Goal: Navigation & Orientation: Find specific page/section

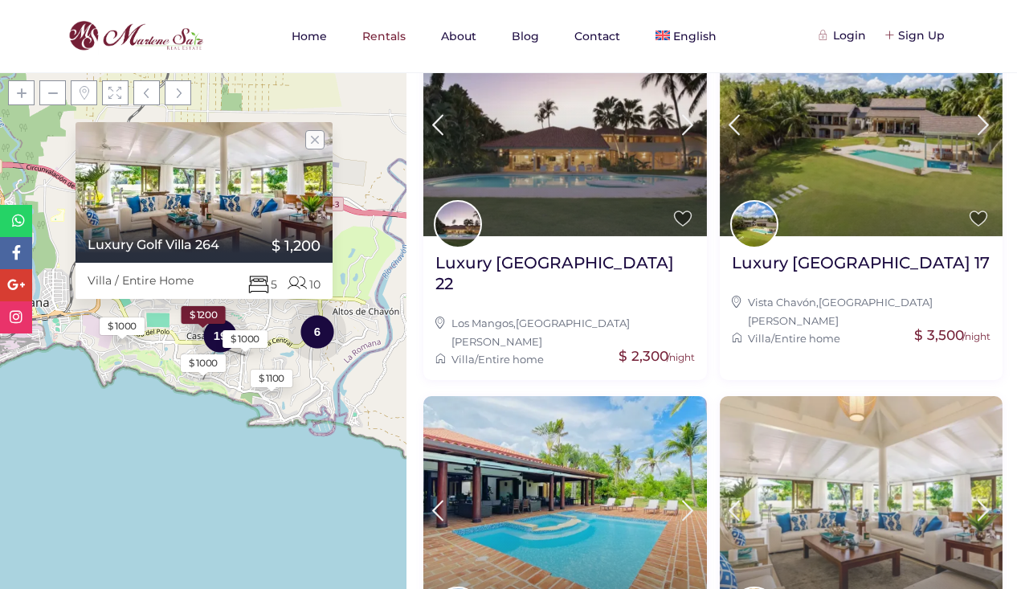
scroll to position [1503, 0]
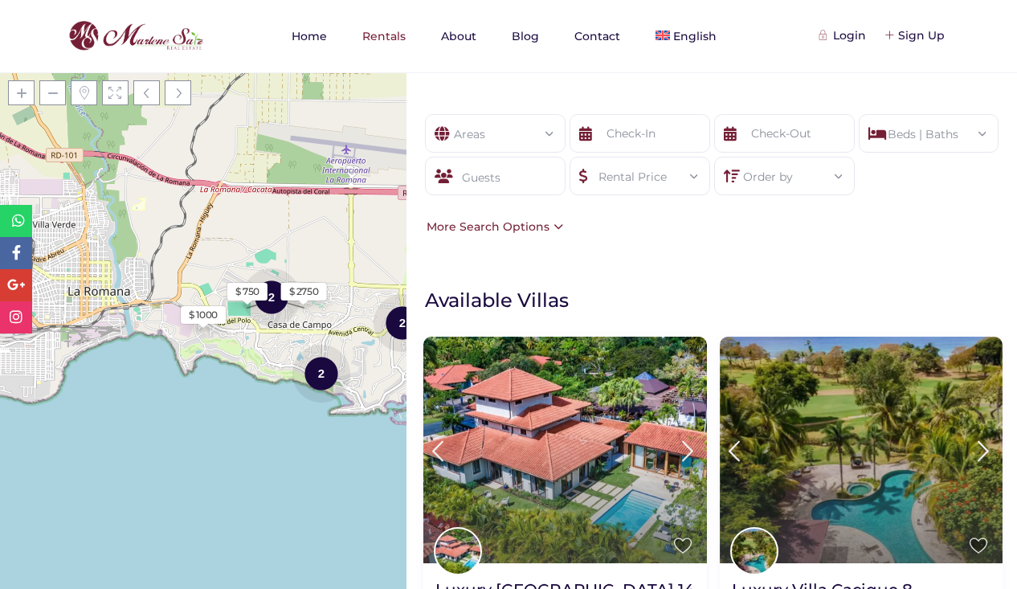
click at [670, 182] on div "Rental Price" at bounding box center [639, 171] width 115 height 28
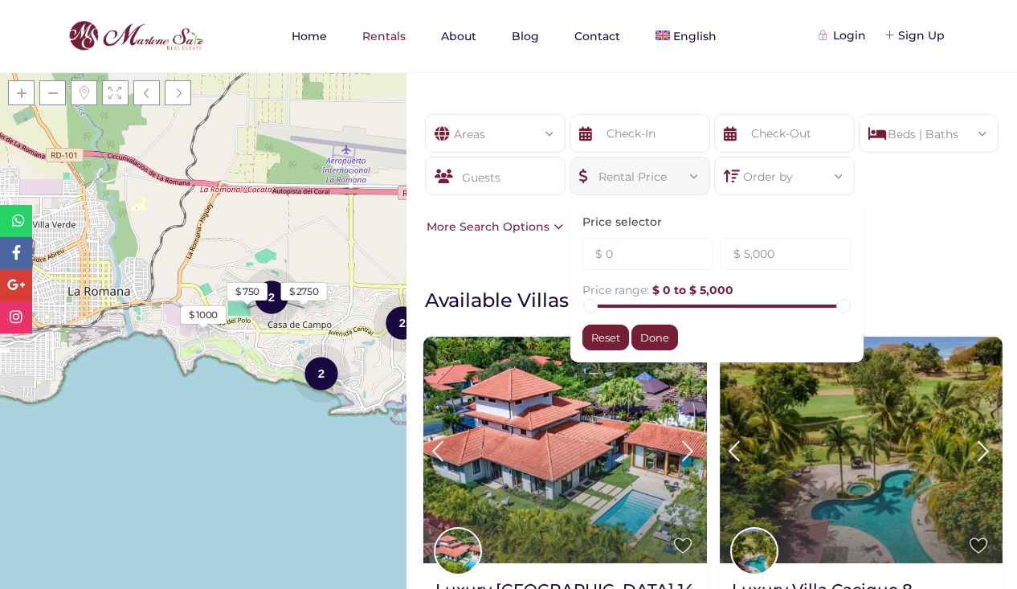
click at [789, 190] on div "Order by Most recent Oldest Price (low to high) Price (high to low) Title (A-Z)…" at bounding box center [784, 176] width 141 height 39
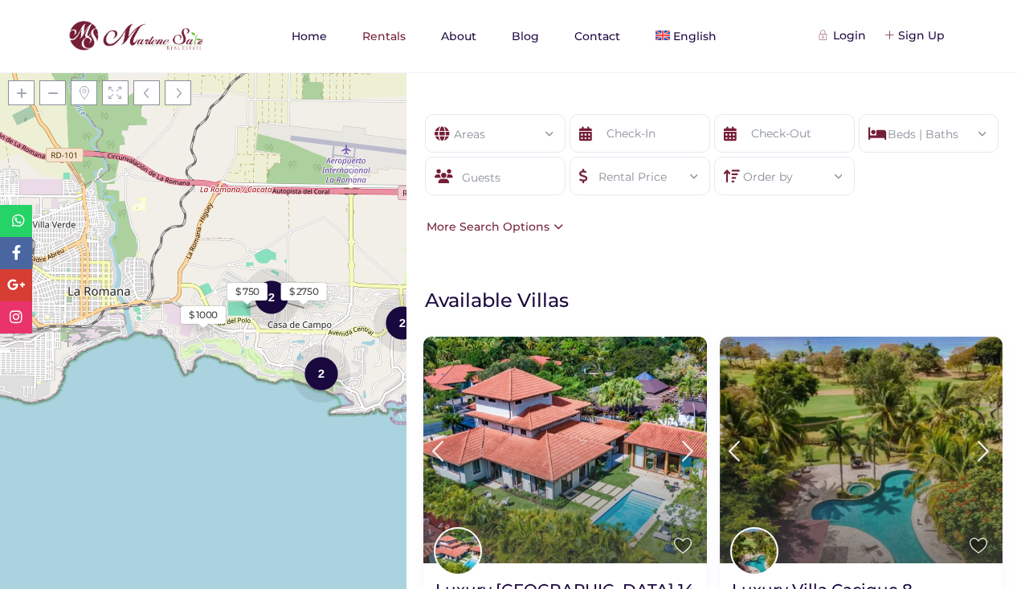
click at [773, 182] on div "Order by" at bounding box center [784, 171] width 115 height 28
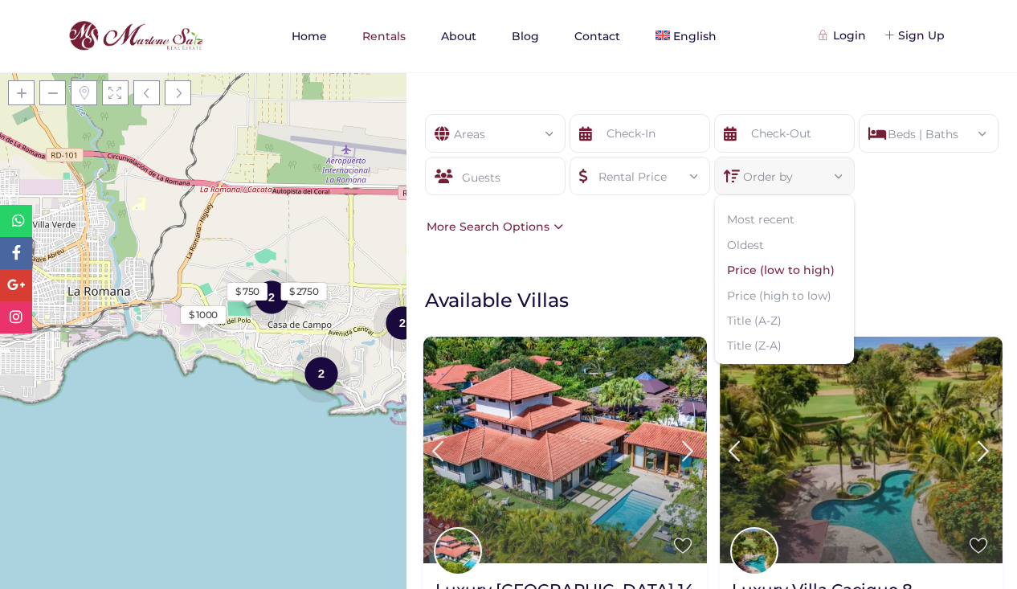
click at [773, 275] on li "Price (low to high)" at bounding box center [784, 270] width 139 height 25
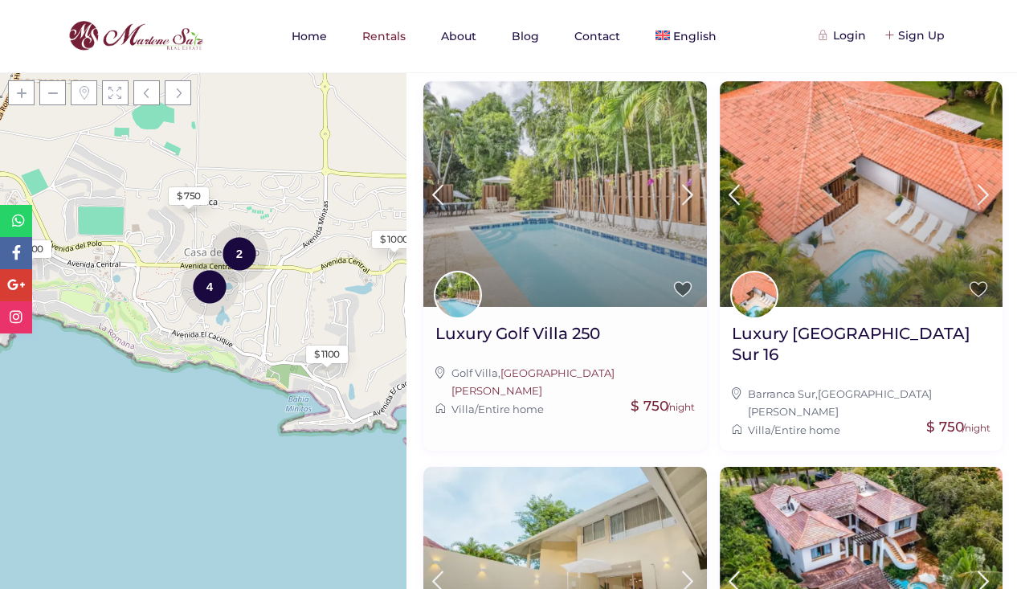
scroll to position [241, 0]
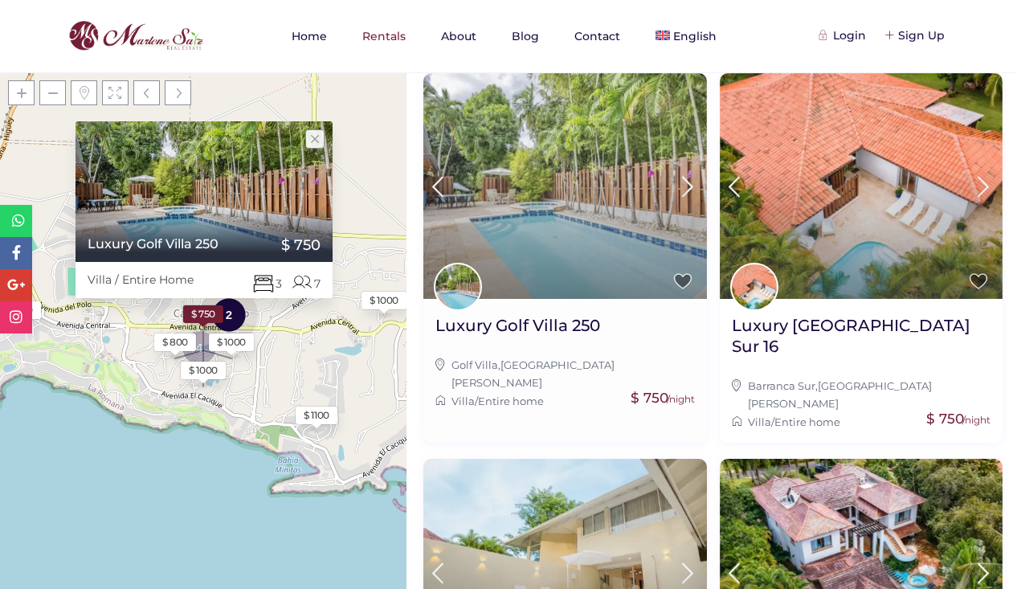
click at [688, 182] on icon at bounding box center [688, 187] width 34 height 30
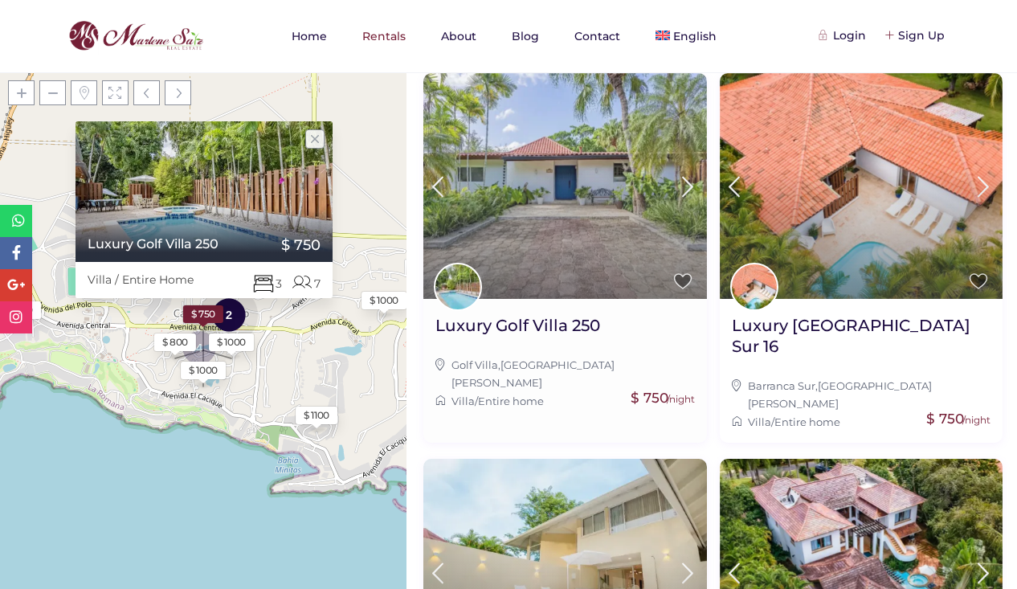
click at [688, 182] on icon at bounding box center [688, 187] width 34 height 30
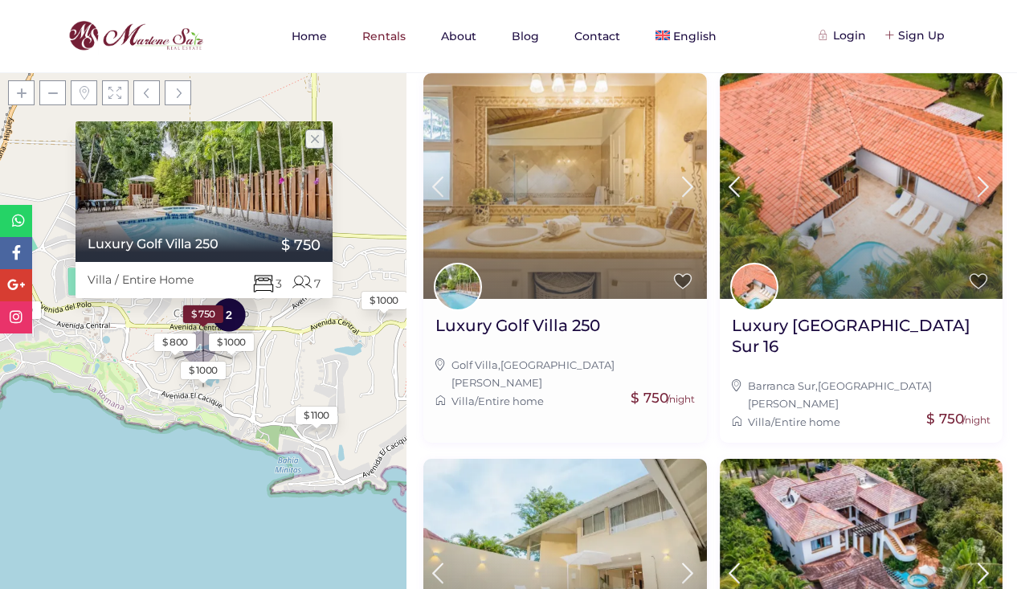
click at [688, 182] on icon at bounding box center [688, 187] width 34 height 30
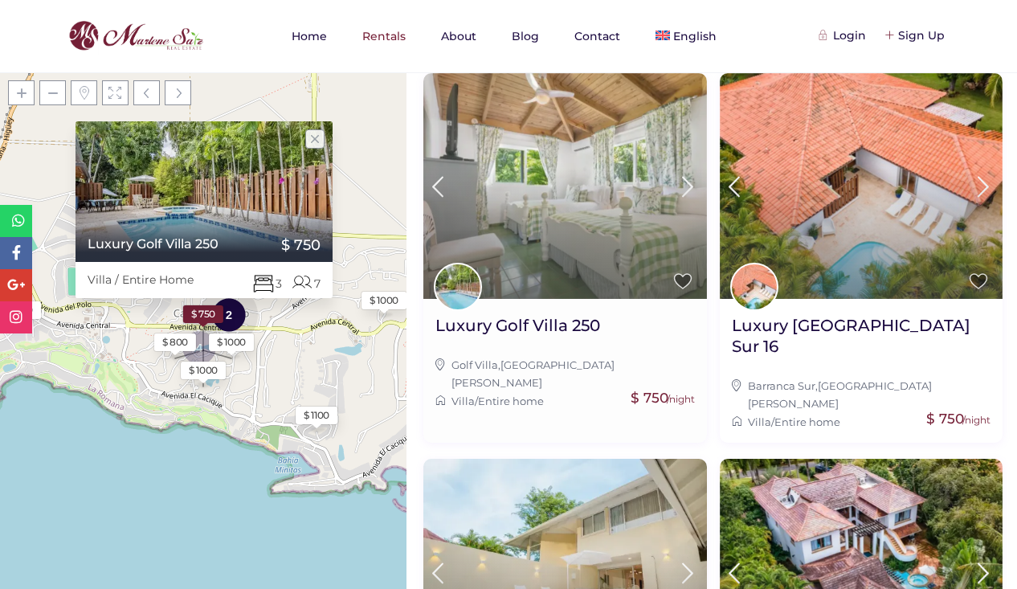
click at [681, 182] on icon at bounding box center [688, 187] width 34 height 30
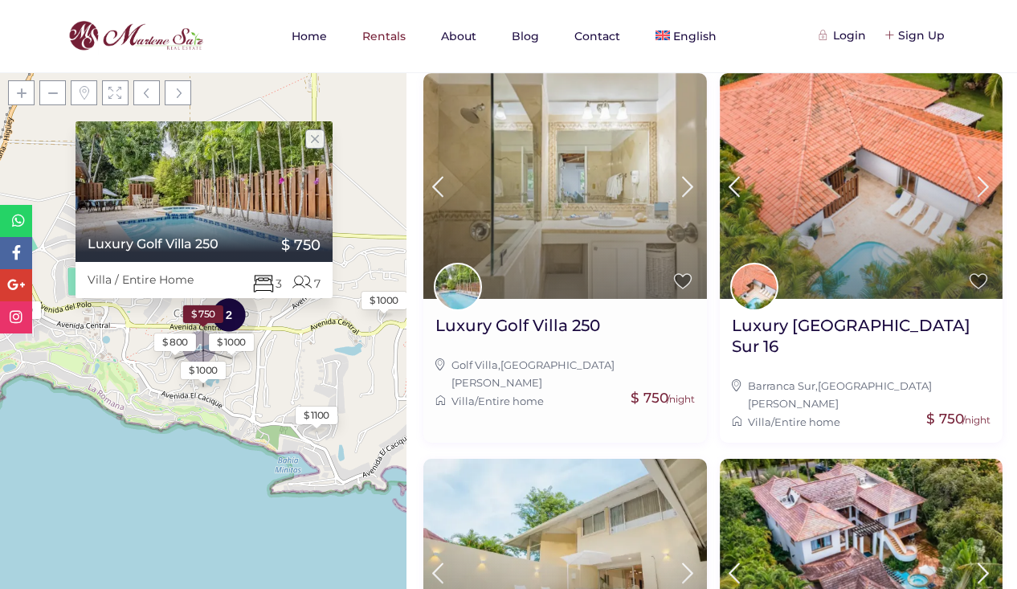
click at [679, 182] on icon at bounding box center [688, 187] width 34 height 30
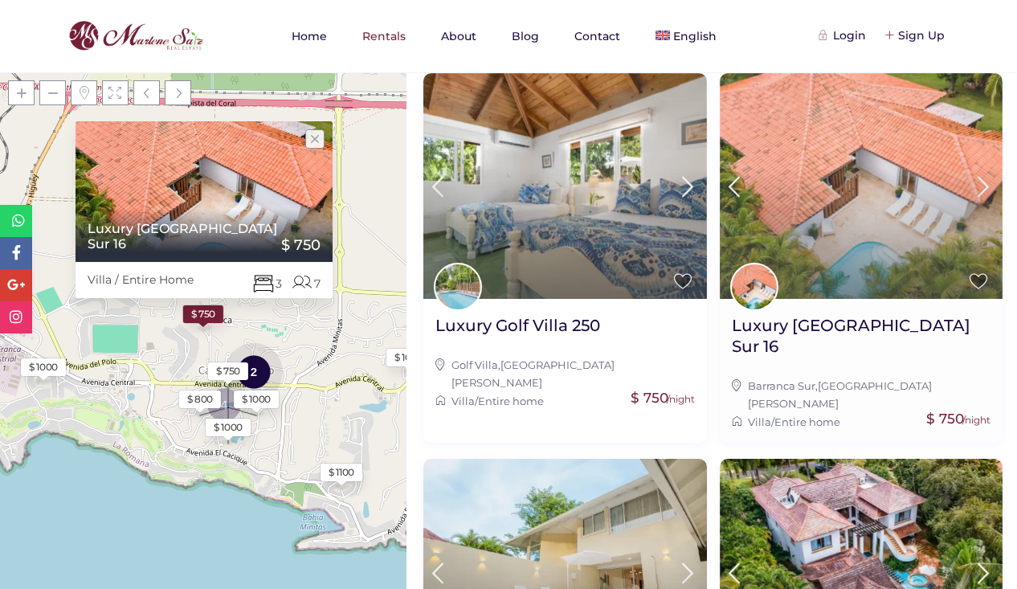
click at [970, 178] on icon at bounding box center [983, 187] width 34 height 30
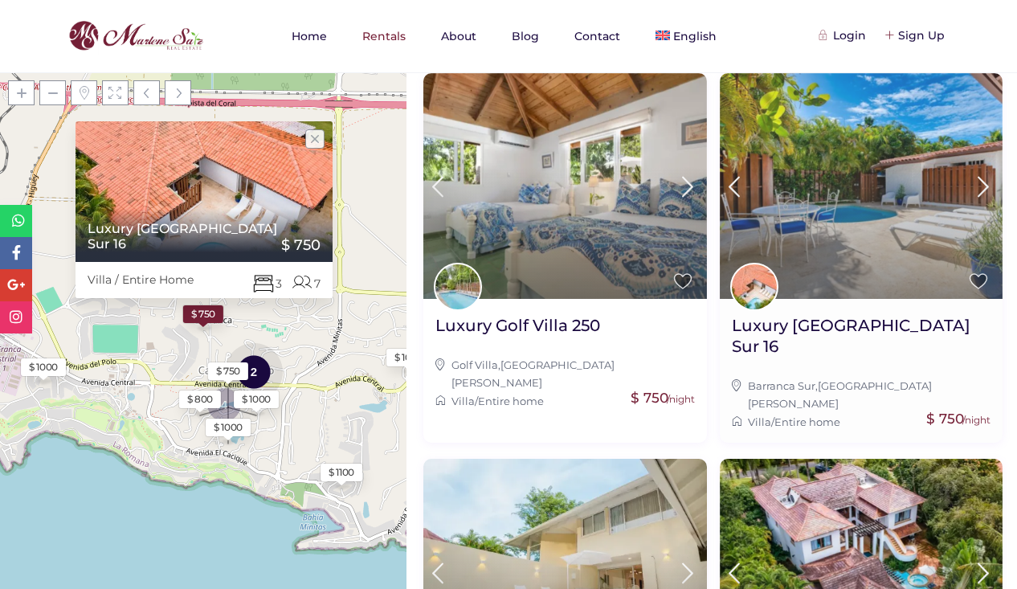
click at [970, 182] on icon at bounding box center [983, 187] width 34 height 30
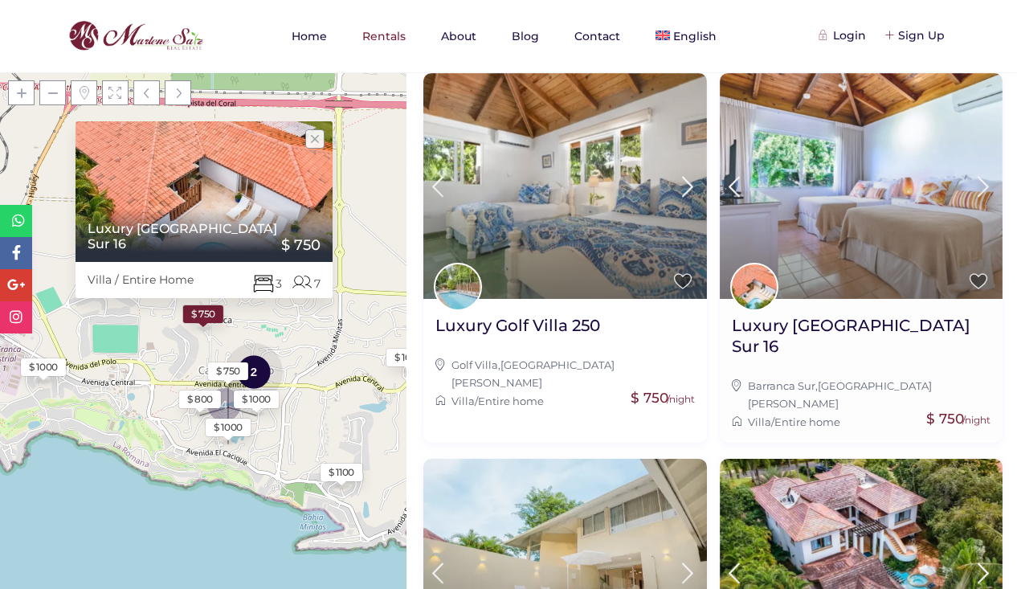
click at [970, 182] on icon at bounding box center [983, 187] width 34 height 30
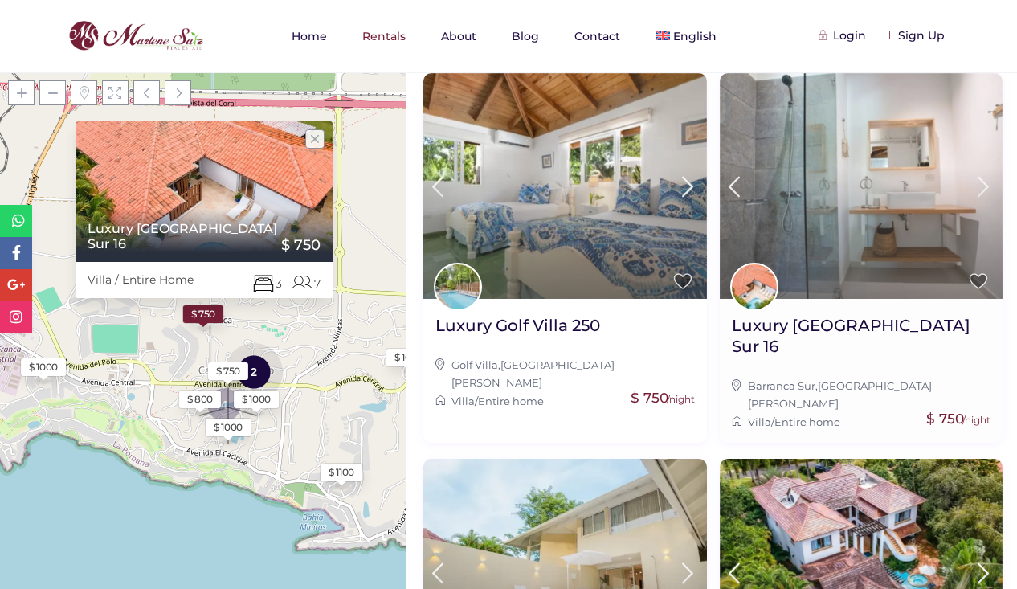
click at [970, 182] on icon at bounding box center [983, 187] width 34 height 30
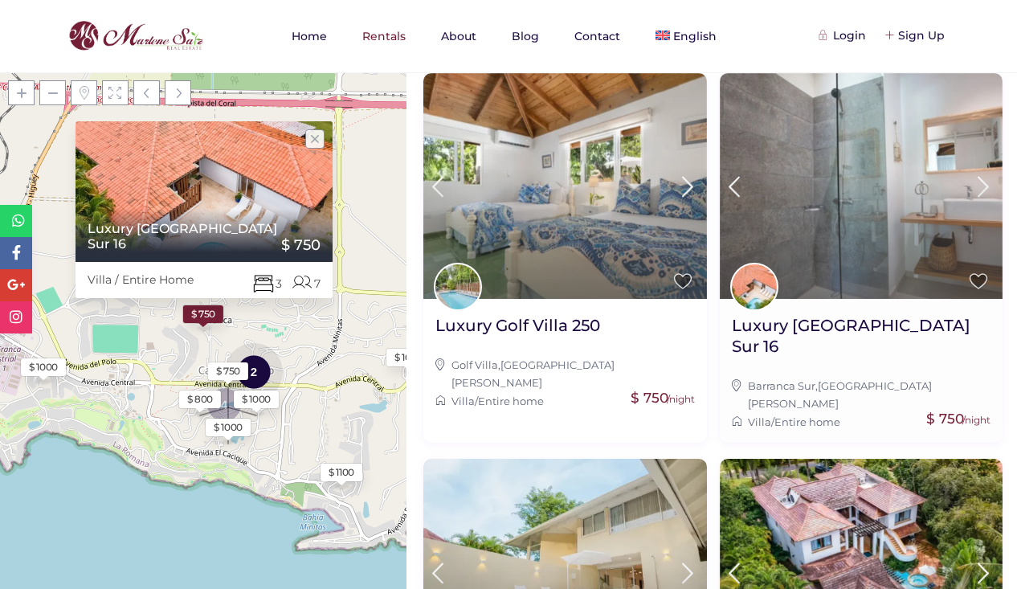
click at [970, 182] on icon at bounding box center [983, 187] width 34 height 30
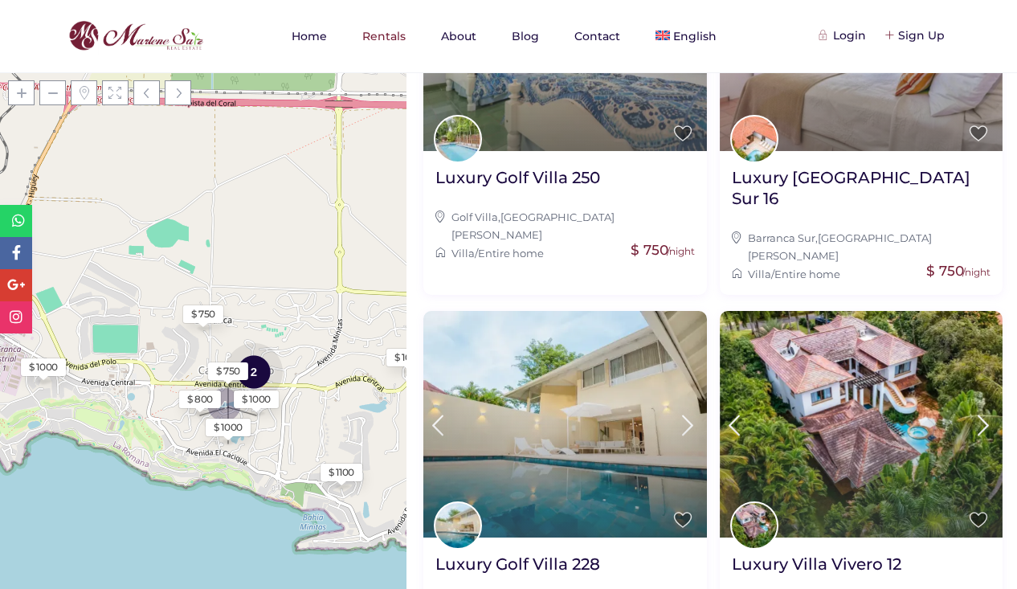
scroll to position [402, 0]
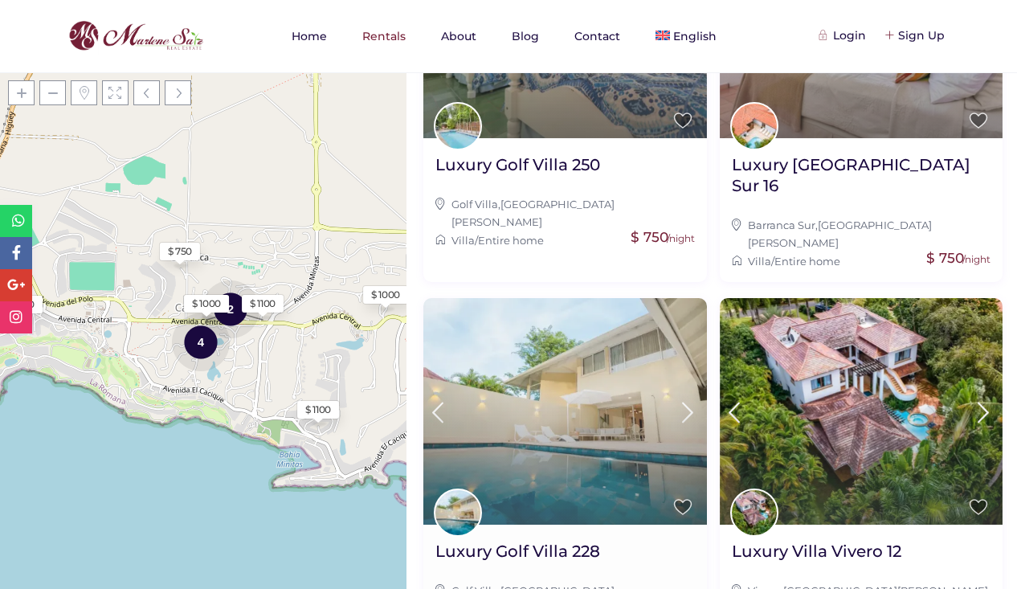
click at [677, 398] on icon at bounding box center [688, 413] width 34 height 30
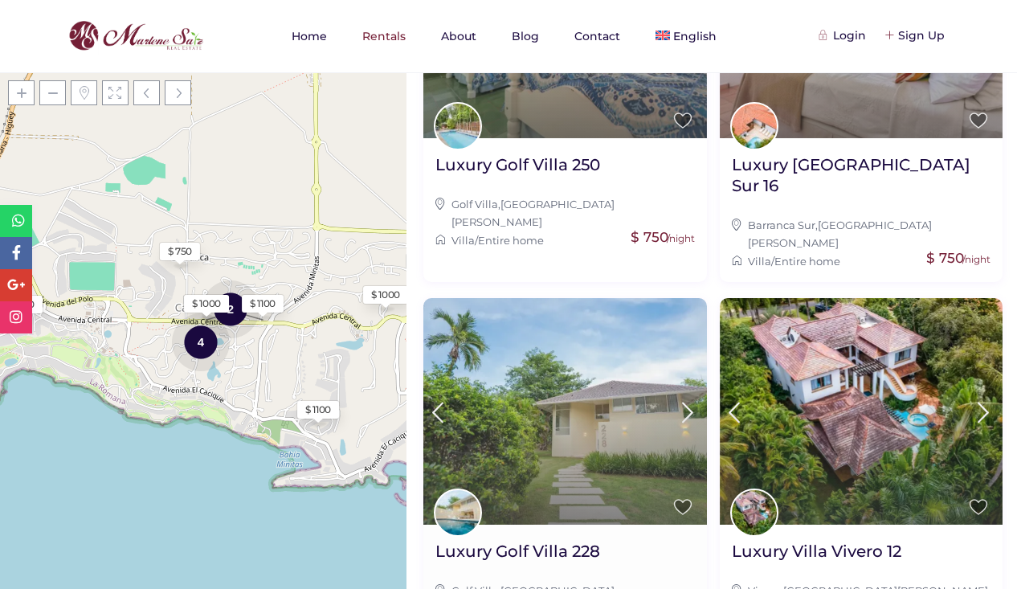
click at [677, 398] on icon at bounding box center [688, 413] width 34 height 30
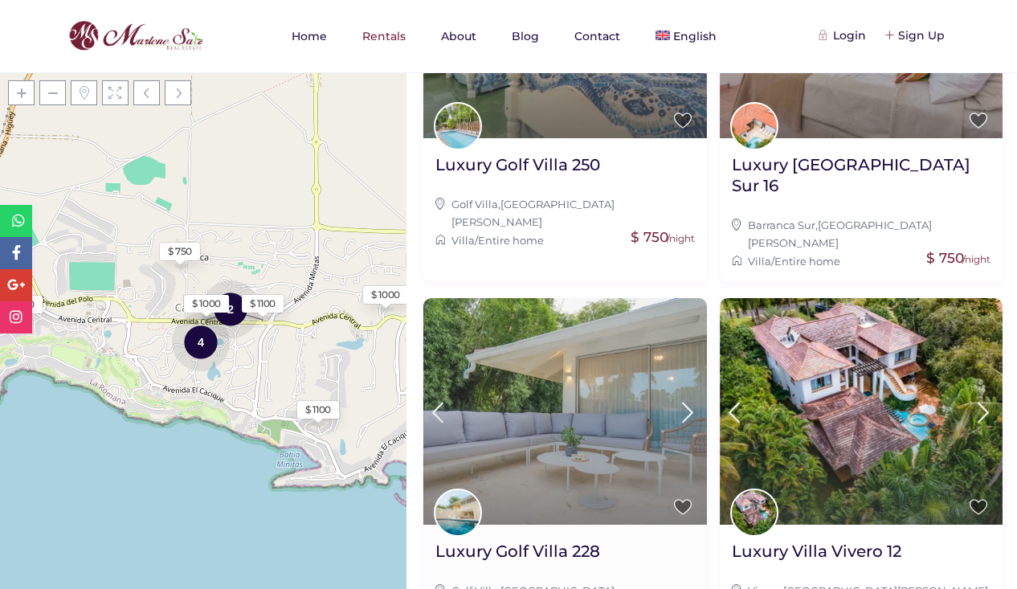
click at [677, 398] on icon at bounding box center [688, 413] width 34 height 30
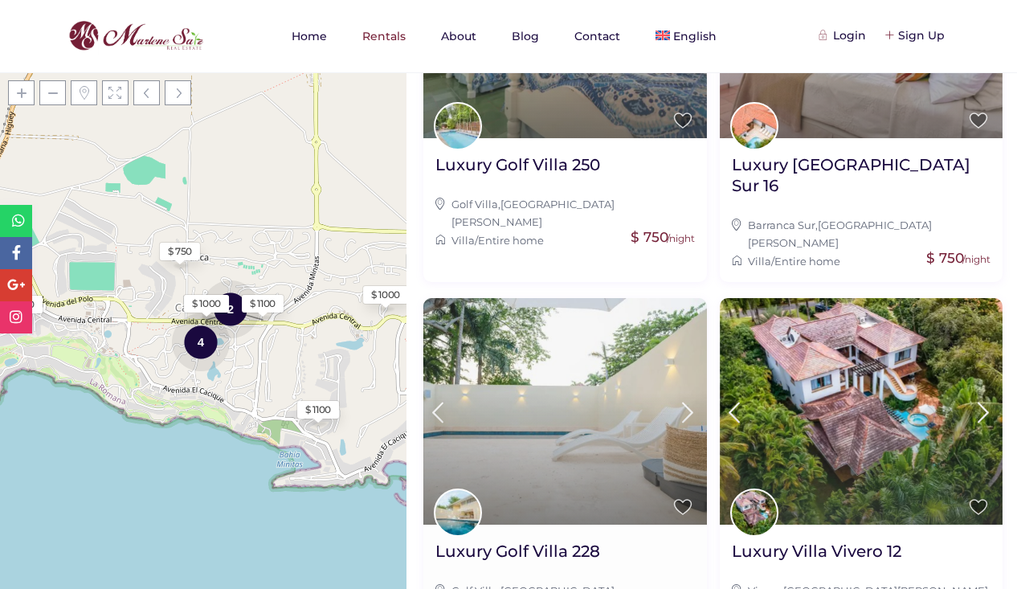
click at [677, 398] on icon at bounding box center [688, 413] width 34 height 30
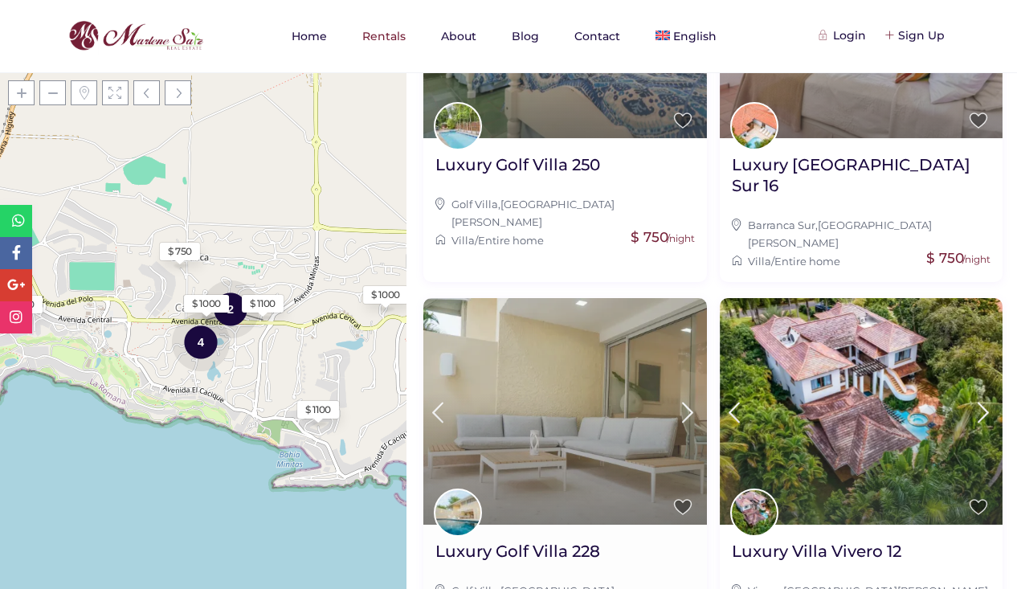
click at [677, 398] on icon at bounding box center [688, 413] width 34 height 30
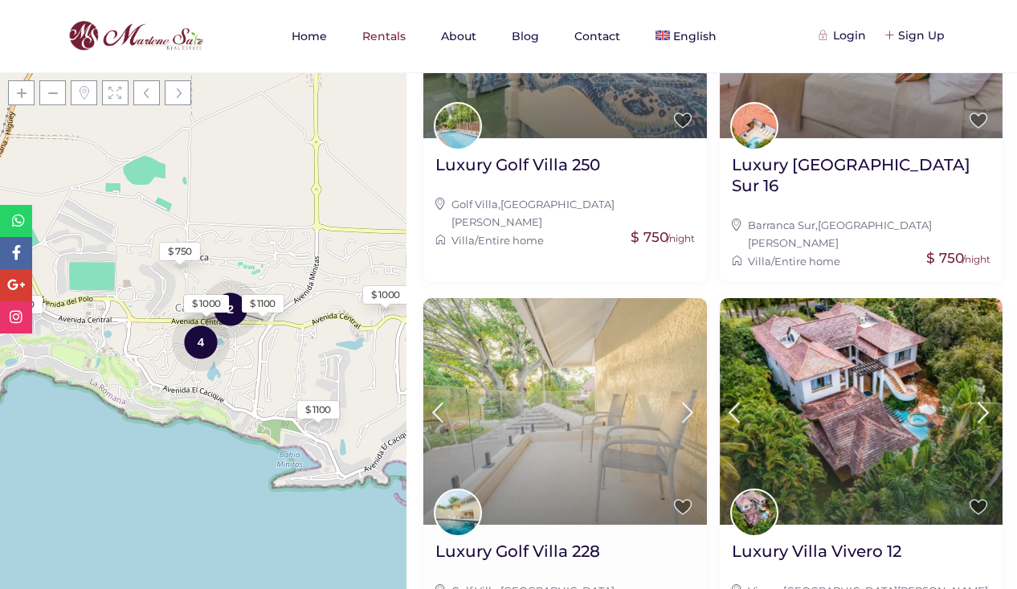
click at [677, 398] on icon at bounding box center [688, 413] width 34 height 30
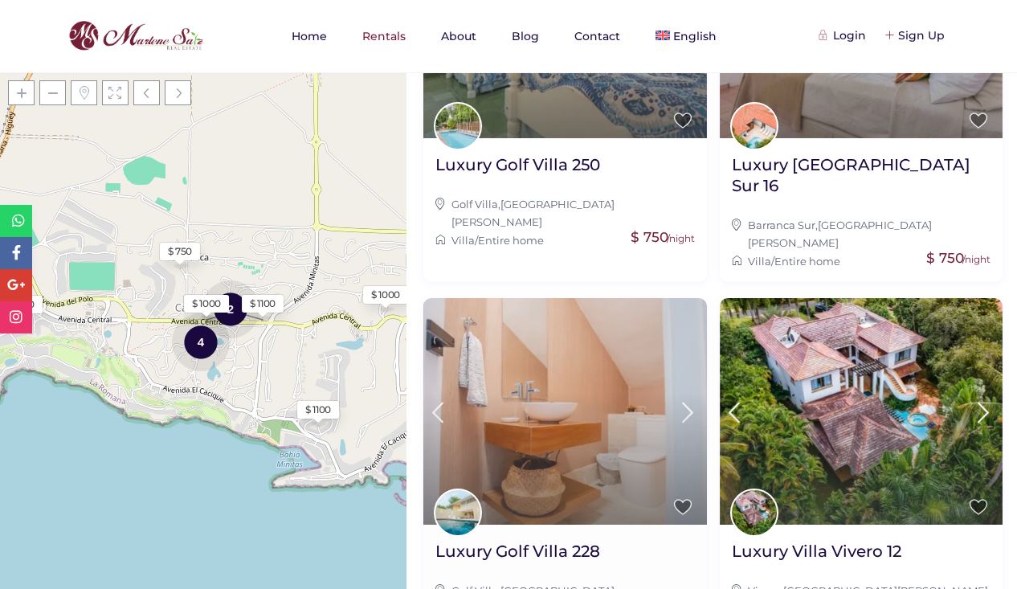
click at [677, 398] on icon at bounding box center [688, 413] width 34 height 30
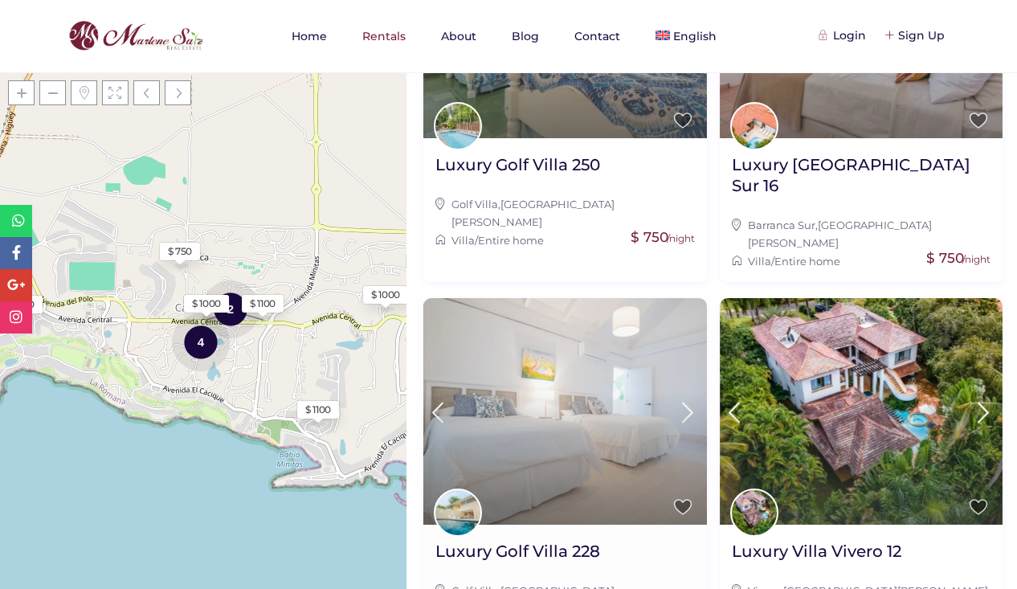
click at [677, 398] on icon at bounding box center [688, 413] width 34 height 30
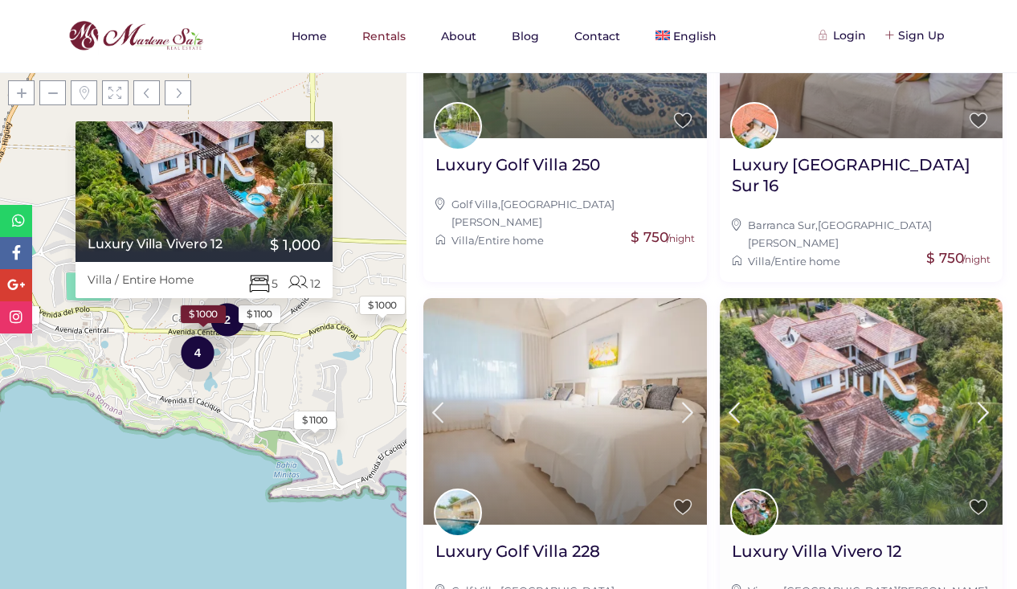
click at [966, 398] on icon at bounding box center [983, 413] width 34 height 30
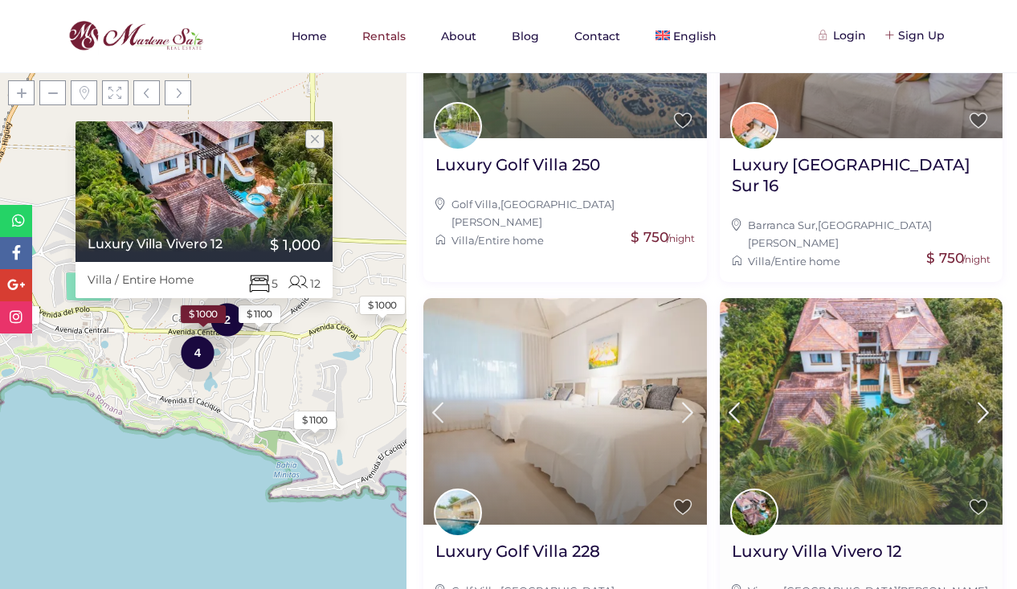
click at [966, 398] on icon at bounding box center [983, 413] width 34 height 30
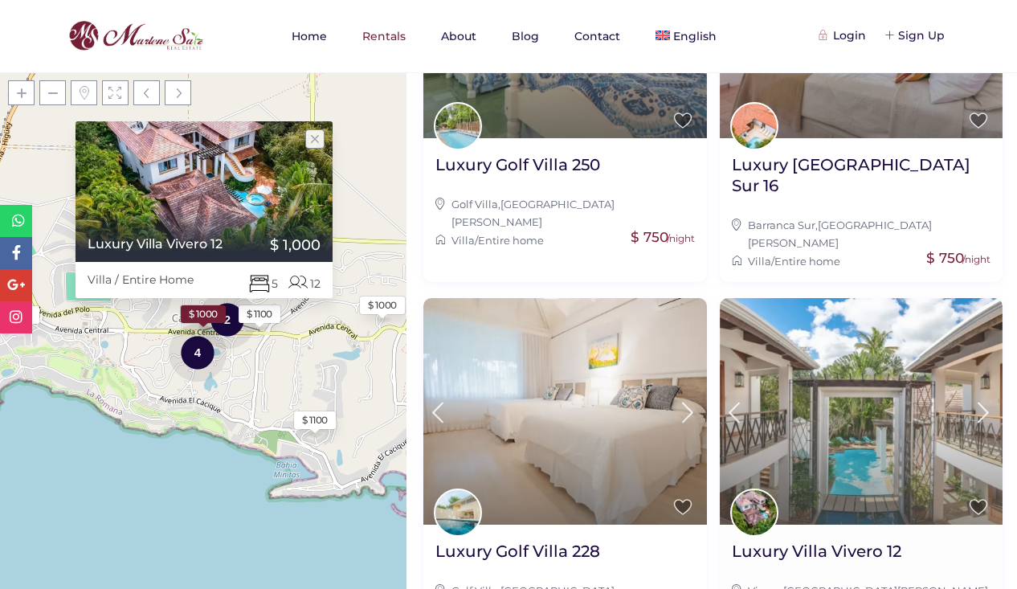
click at [966, 398] on icon at bounding box center [983, 413] width 34 height 30
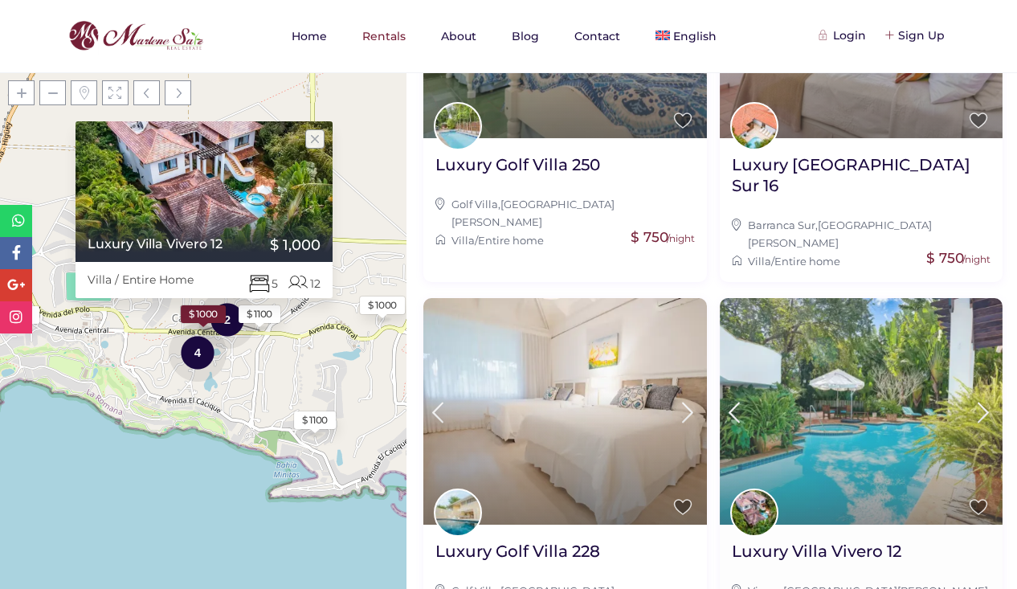
click at [966, 398] on icon at bounding box center [983, 413] width 34 height 30
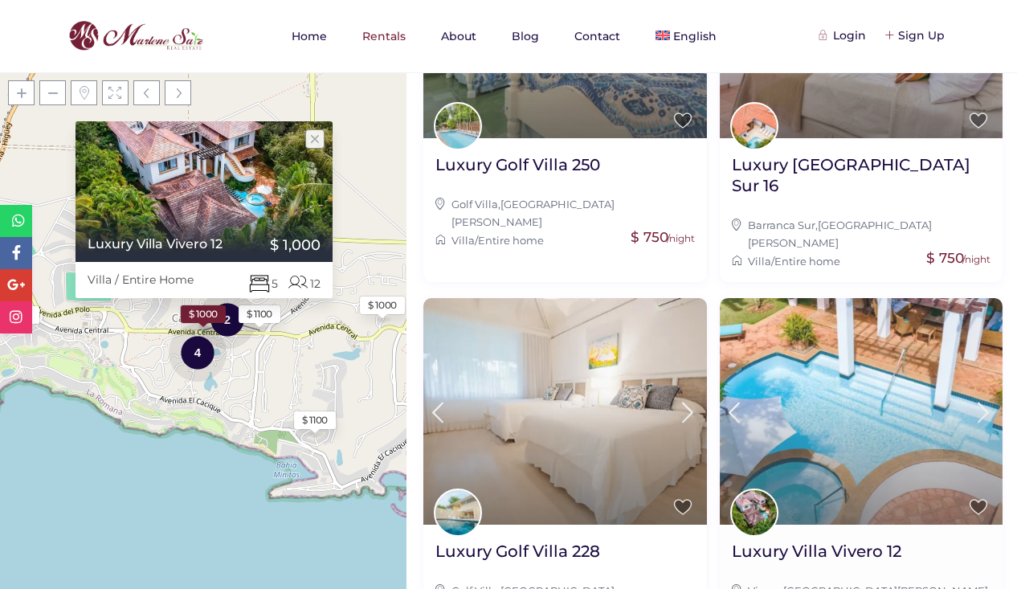
click at [966, 398] on icon at bounding box center [983, 413] width 34 height 30
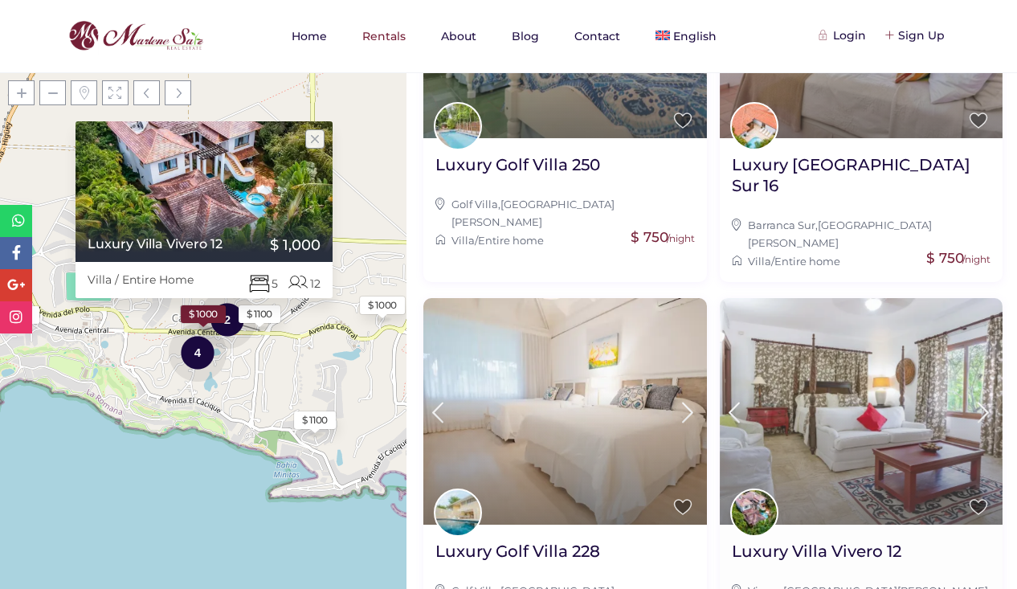
click at [966, 398] on icon at bounding box center [983, 413] width 34 height 30
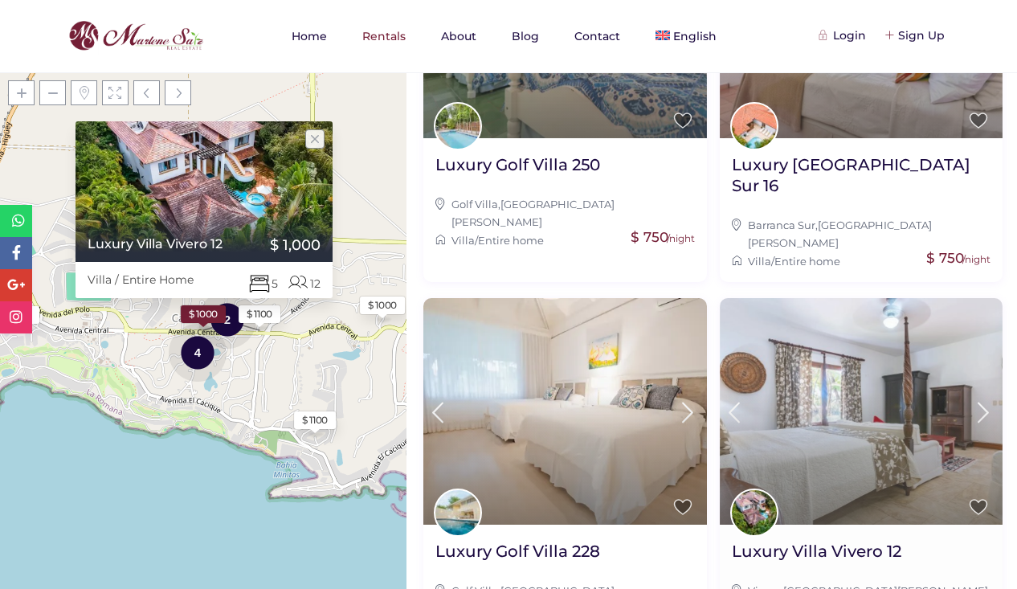
click at [966, 398] on icon at bounding box center [983, 413] width 34 height 30
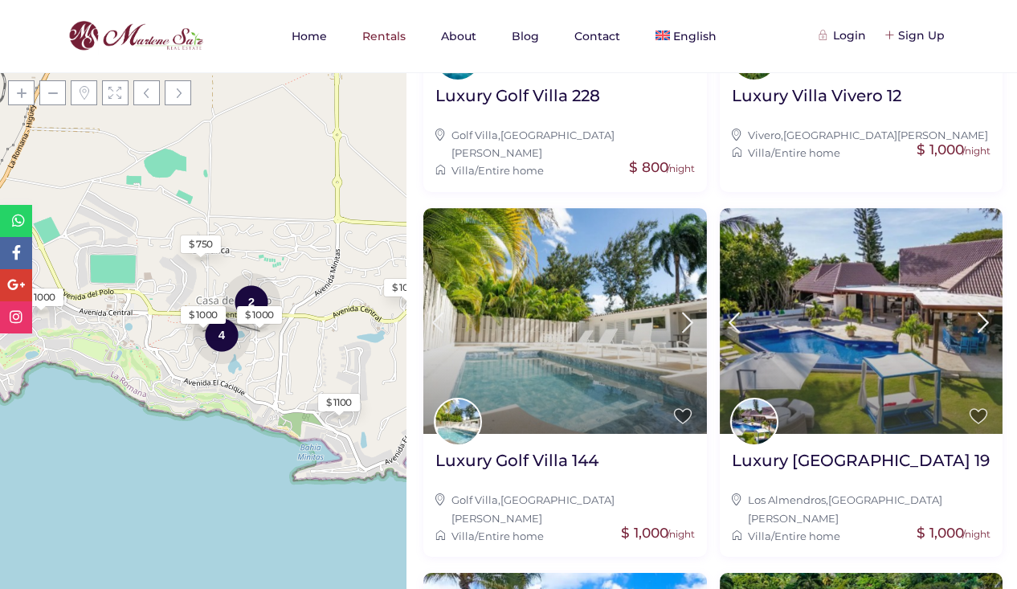
scroll to position [883, 0]
